Goal: Entertainment & Leisure: Consume media (video, audio)

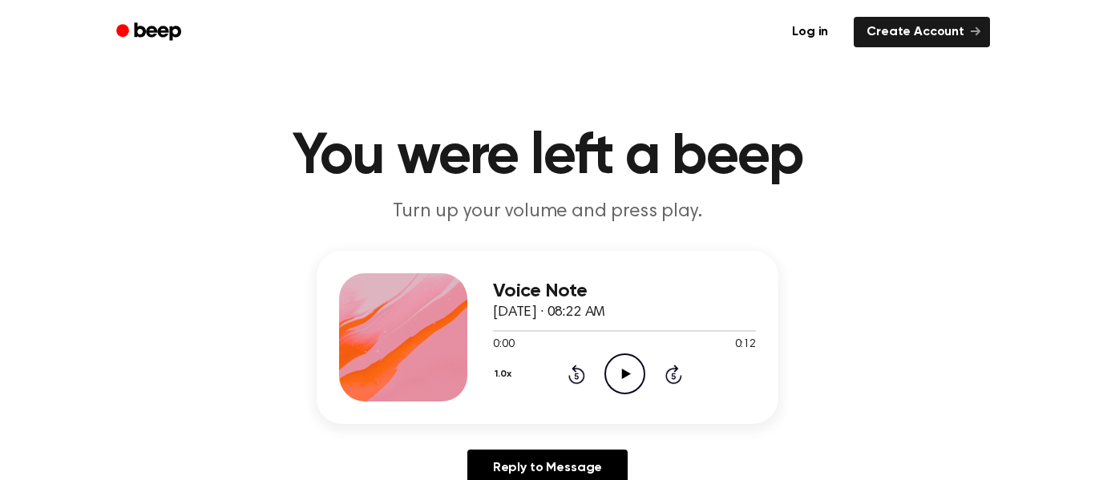
click at [617, 375] on icon "Play Audio" at bounding box center [625, 374] width 41 height 41
click at [626, 382] on icon "Play Audio" at bounding box center [625, 374] width 41 height 41
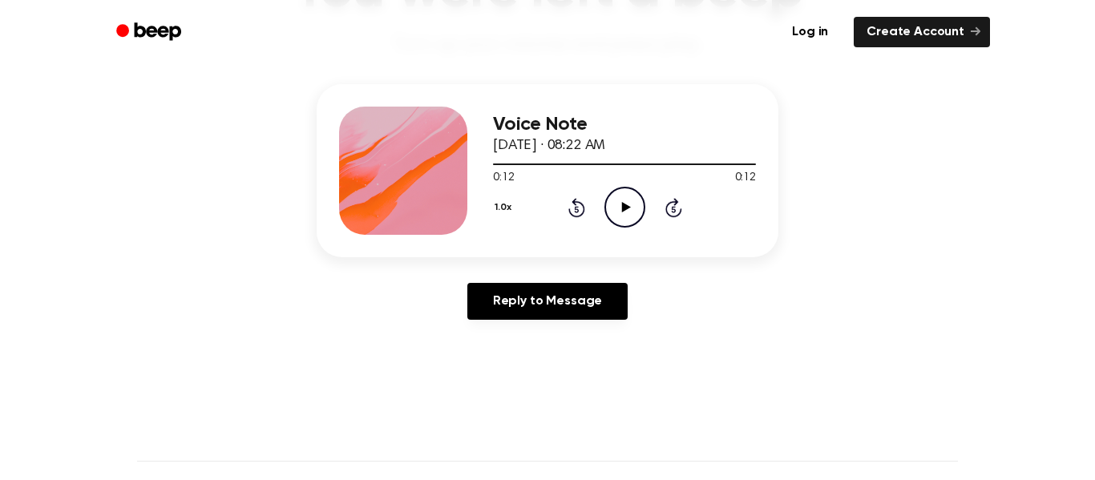
scroll to position [192, 0]
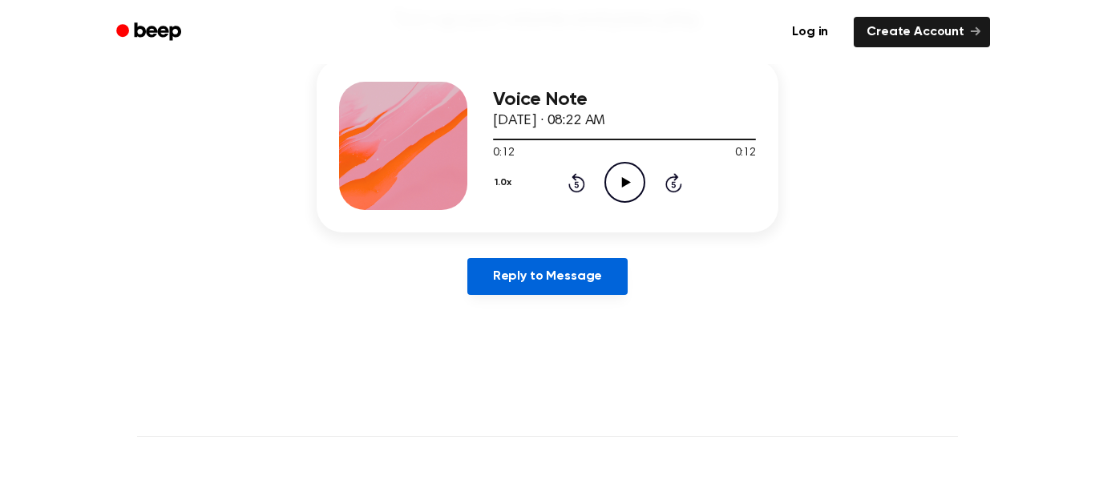
click at [581, 292] on link "Reply to Message" at bounding box center [548, 276] width 160 height 37
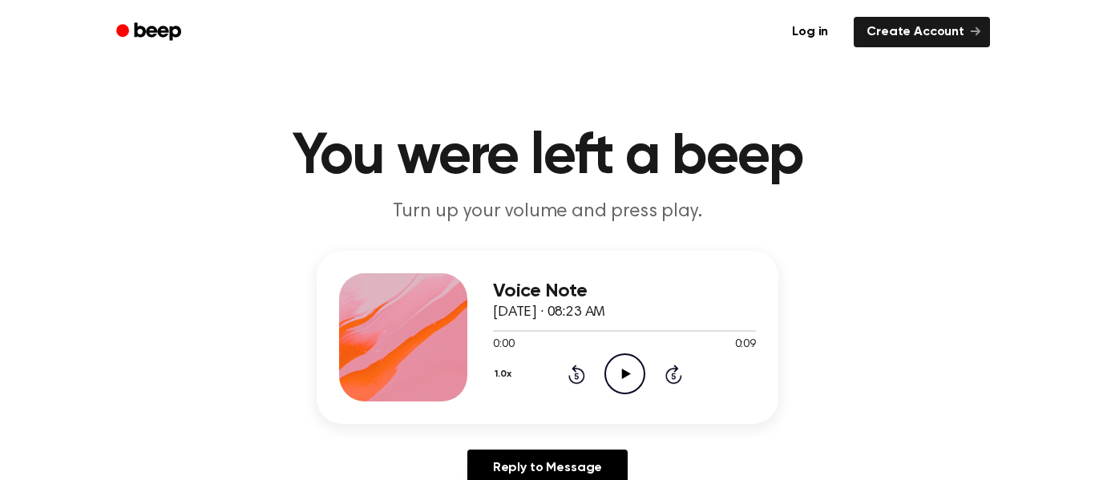
click at [605, 371] on circle at bounding box center [624, 373] width 39 height 39
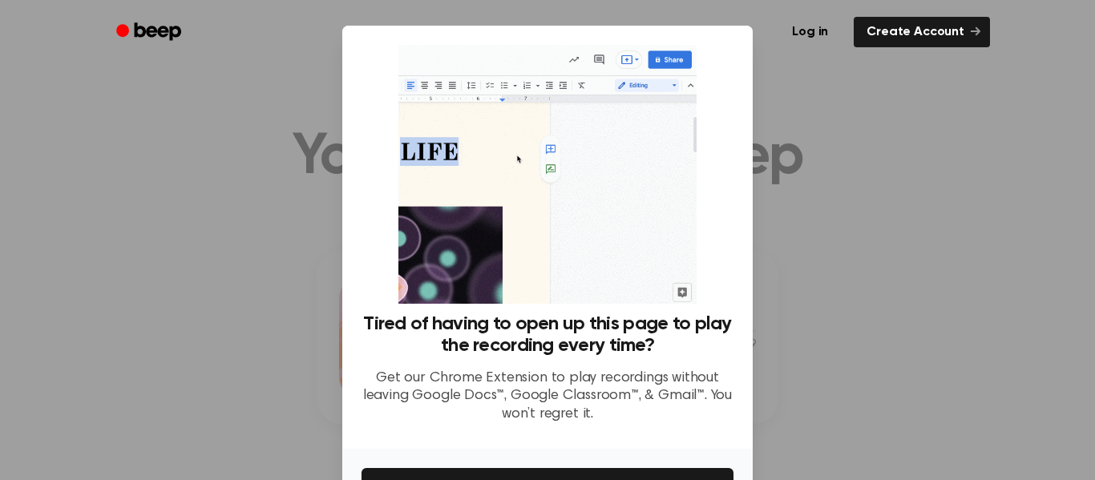
click at [776, 121] on div at bounding box center [547, 240] width 1095 height 480
click at [801, 158] on div at bounding box center [547, 240] width 1095 height 480
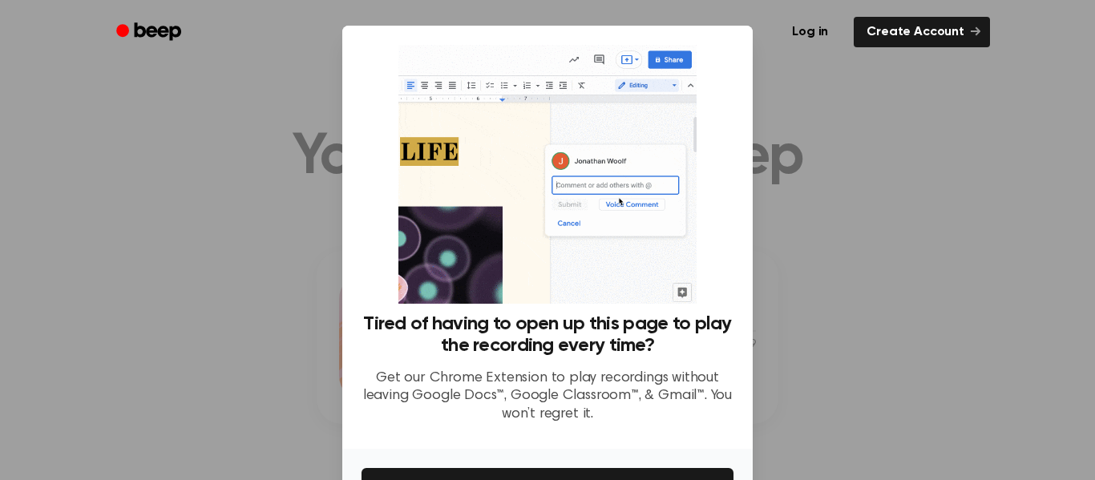
click at [779, 172] on div at bounding box center [547, 240] width 1095 height 480
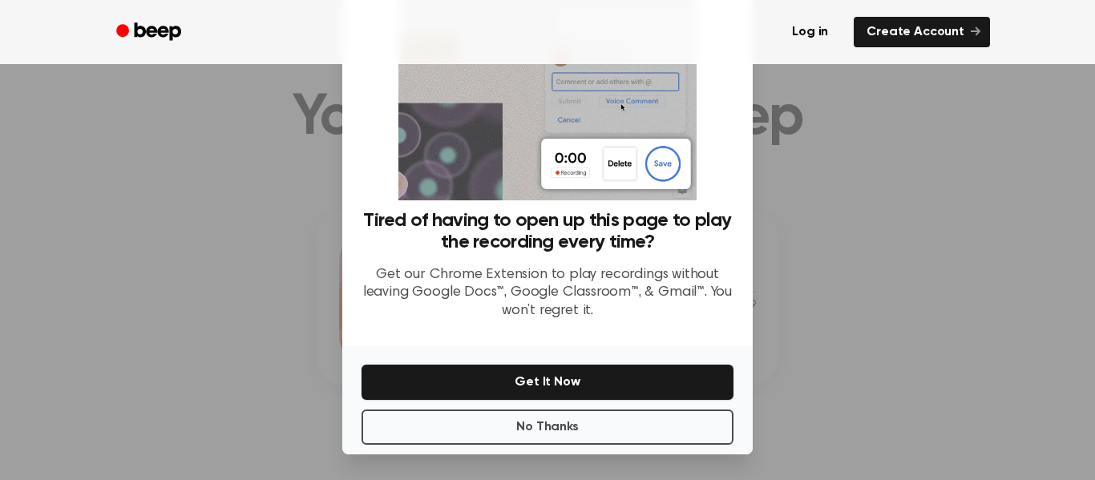
scroll to position [90, 0]
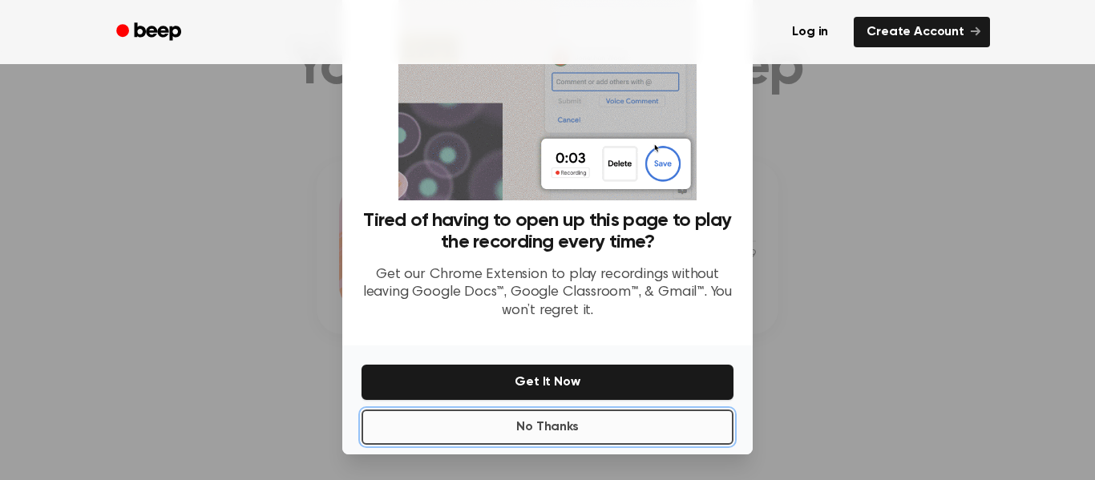
click at [585, 426] on button "No Thanks" at bounding box center [548, 427] width 372 height 35
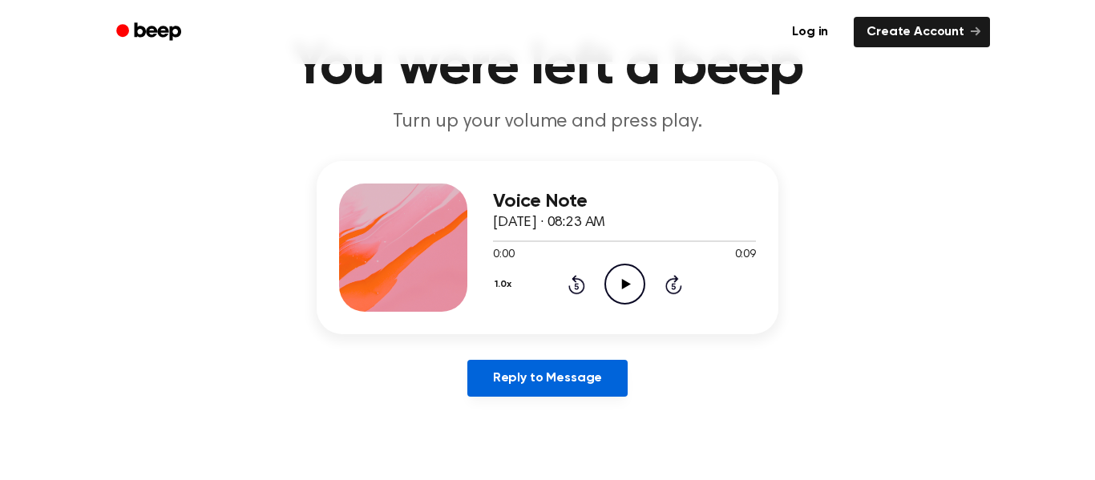
click at [564, 383] on link "Reply to Message" at bounding box center [548, 378] width 160 height 37
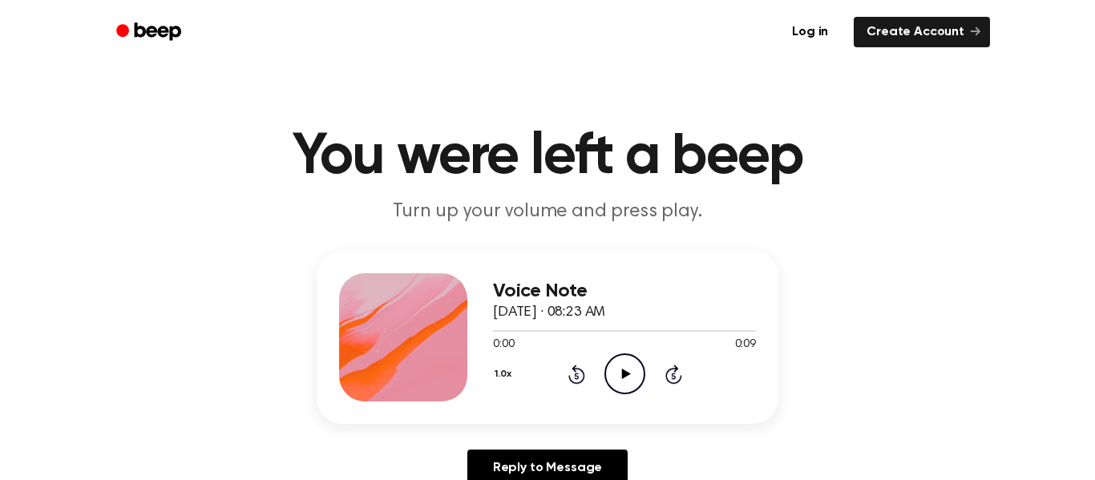
click at [619, 373] on icon "Play Audio" at bounding box center [625, 374] width 41 height 41
click at [626, 380] on icon "Play Audio" at bounding box center [625, 374] width 41 height 41
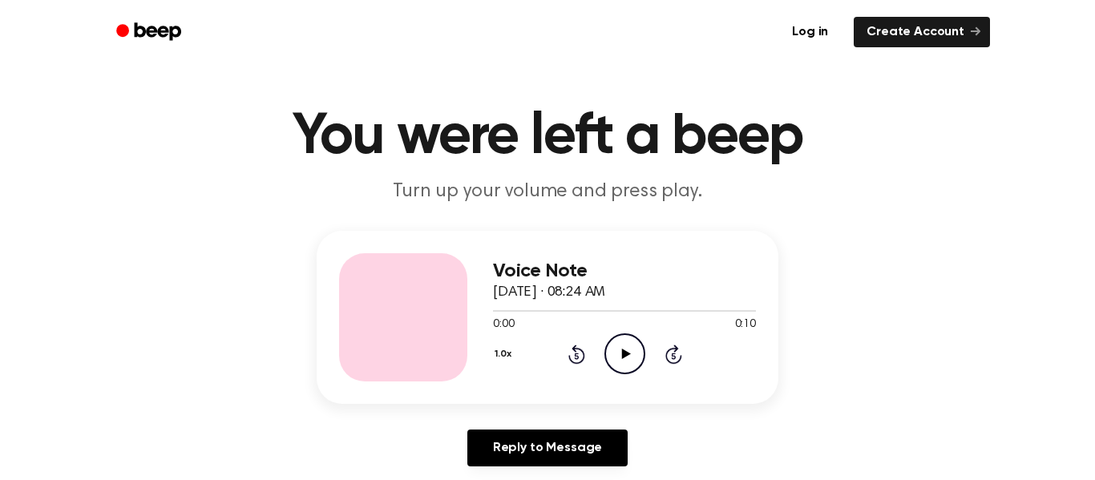
scroll to position [21, 0]
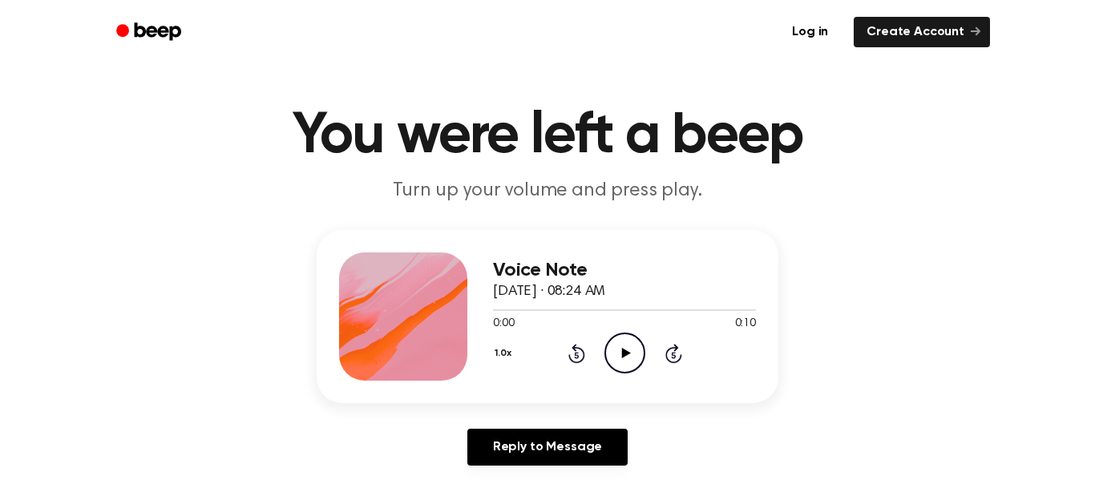
click at [619, 368] on icon "Play Audio" at bounding box center [625, 353] width 41 height 41
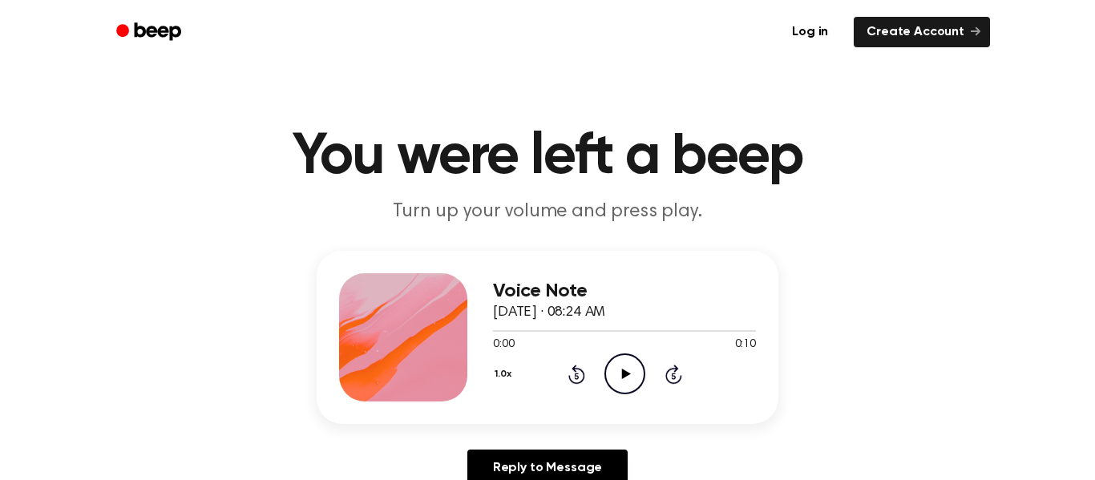
click at [643, 362] on icon "Play Audio" at bounding box center [625, 374] width 41 height 41
click at [638, 375] on icon "Play Audio" at bounding box center [625, 374] width 41 height 41
click at [629, 373] on icon "Play Audio" at bounding box center [625, 374] width 41 height 41
click at [621, 362] on icon "Play Audio" at bounding box center [625, 374] width 41 height 41
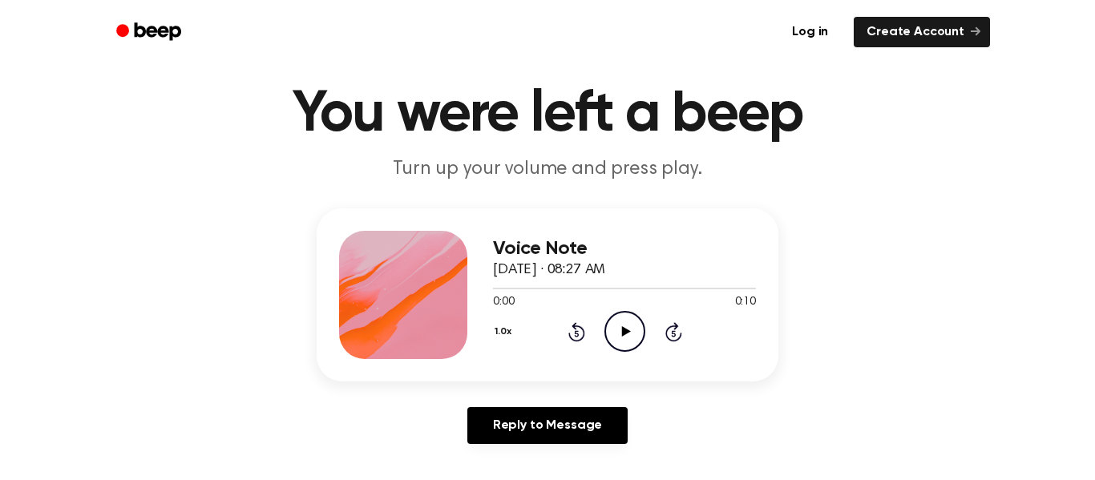
scroll to position [43, 0]
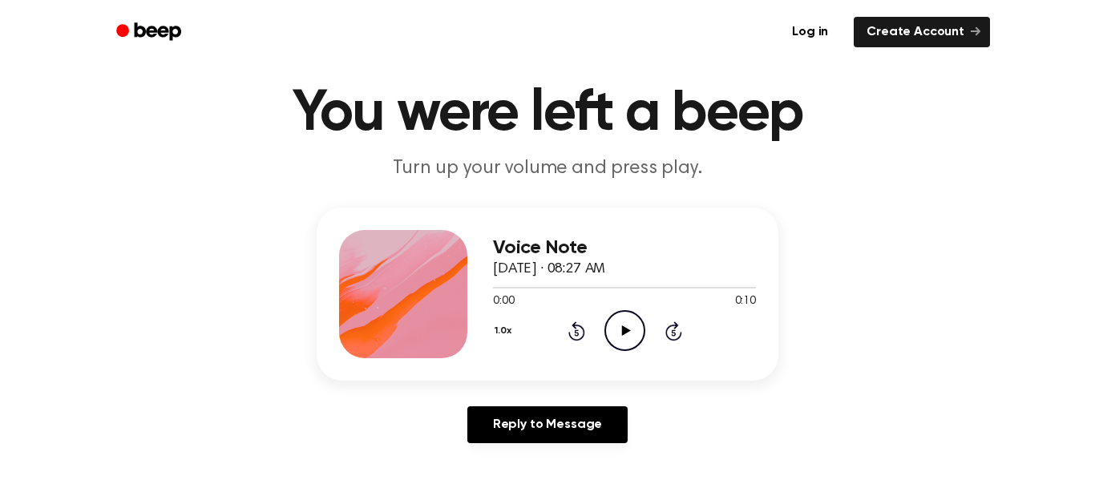
click at [624, 325] on icon "Play Audio" at bounding box center [625, 330] width 41 height 41
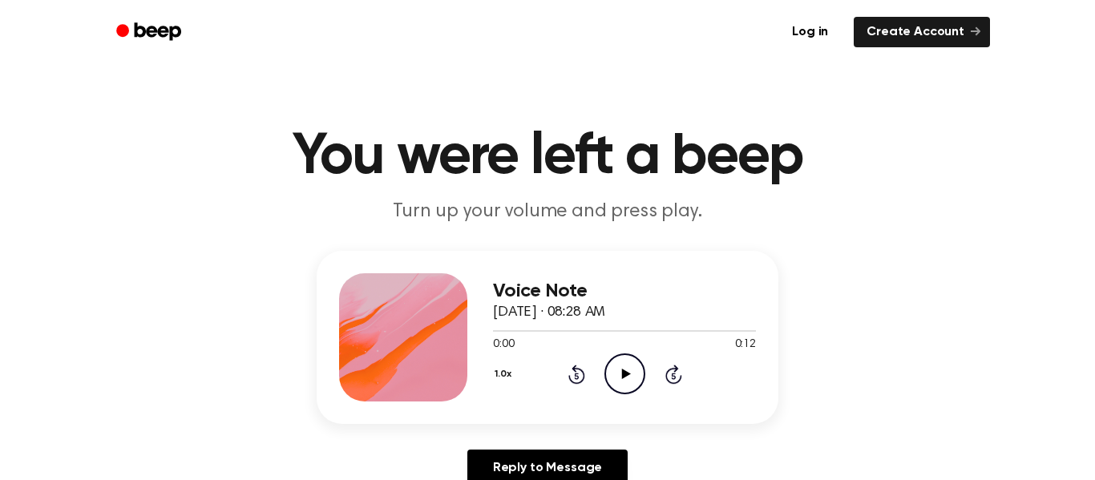
click at [633, 378] on icon "Play Audio" at bounding box center [625, 374] width 41 height 41
click at [630, 374] on icon "Play Audio" at bounding box center [625, 374] width 41 height 41
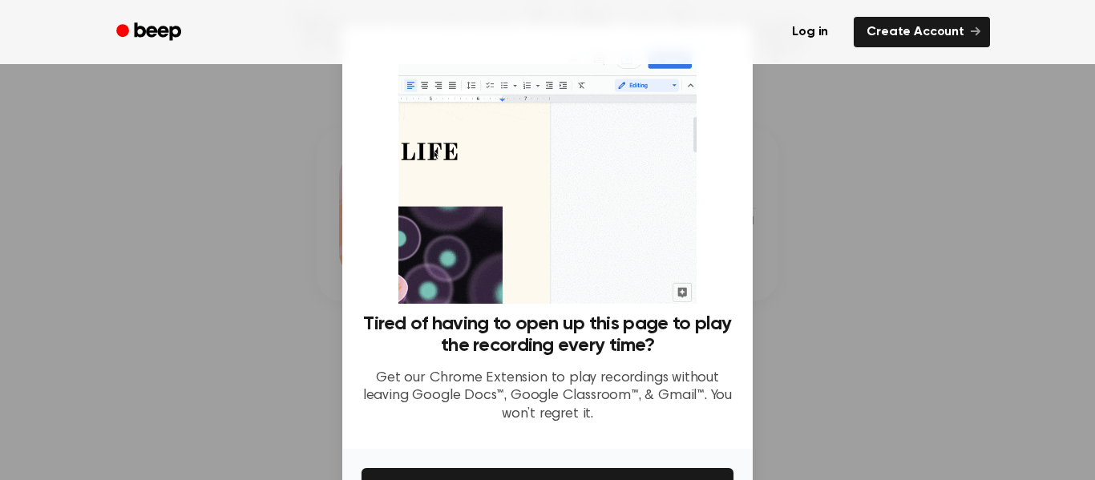
scroll to position [126, 0]
click at [768, 274] on div at bounding box center [547, 240] width 1095 height 480
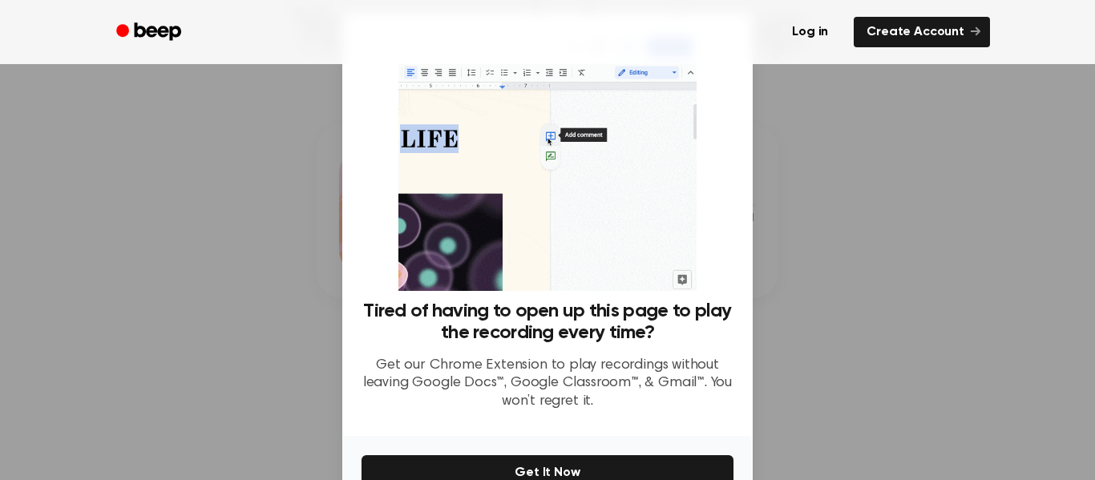
scroll to position [0, 0]
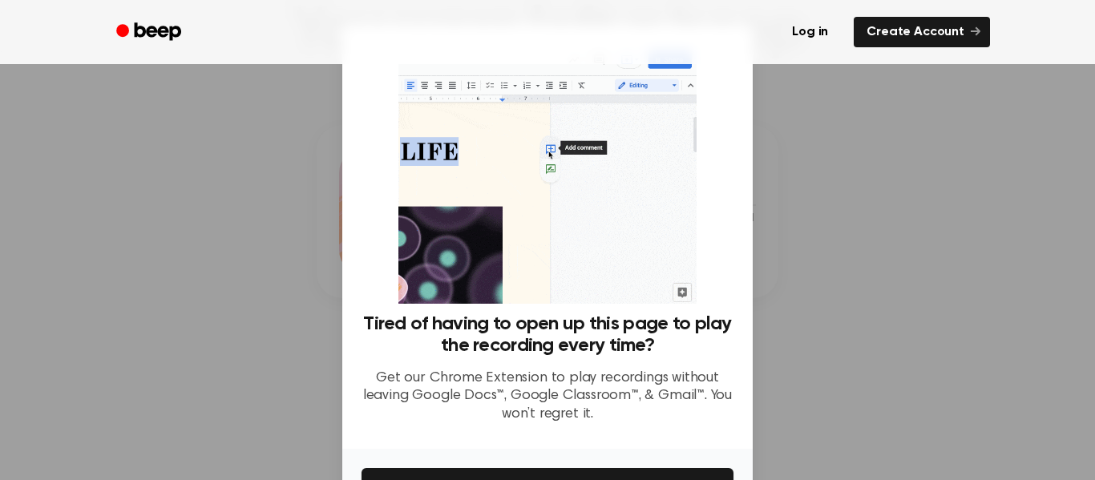
click at [219, 306] on div at bounding box center [547, 240] width 1095 height 480
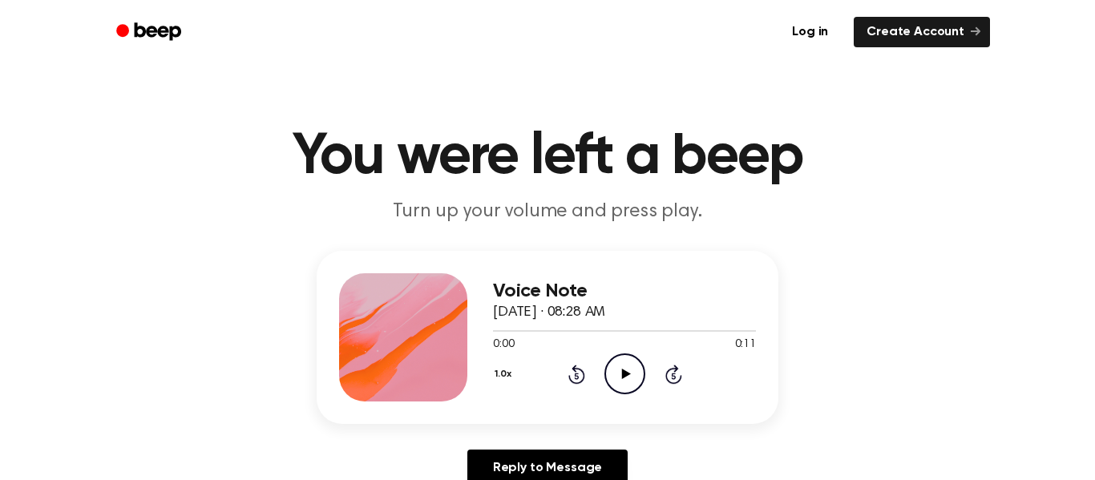
click at [642, 375] on icon "Play Audio" at bounding box center [625, 374] width 41 height 41
